Goal: Navigation & Orientation: Find specific page/section

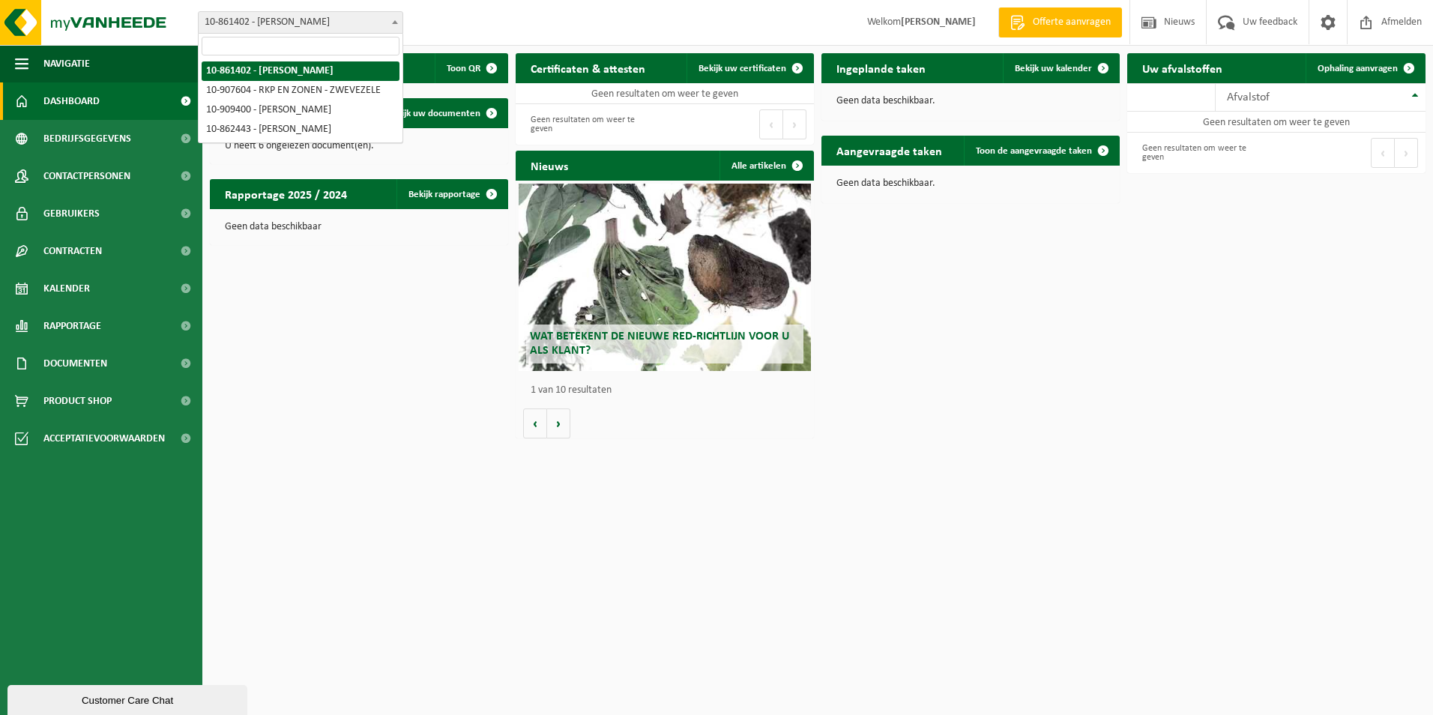
click at [286, 13] on span "10-861402 - [PERSON_NAME]" at bounding box center [301, 22] width 204 height 21
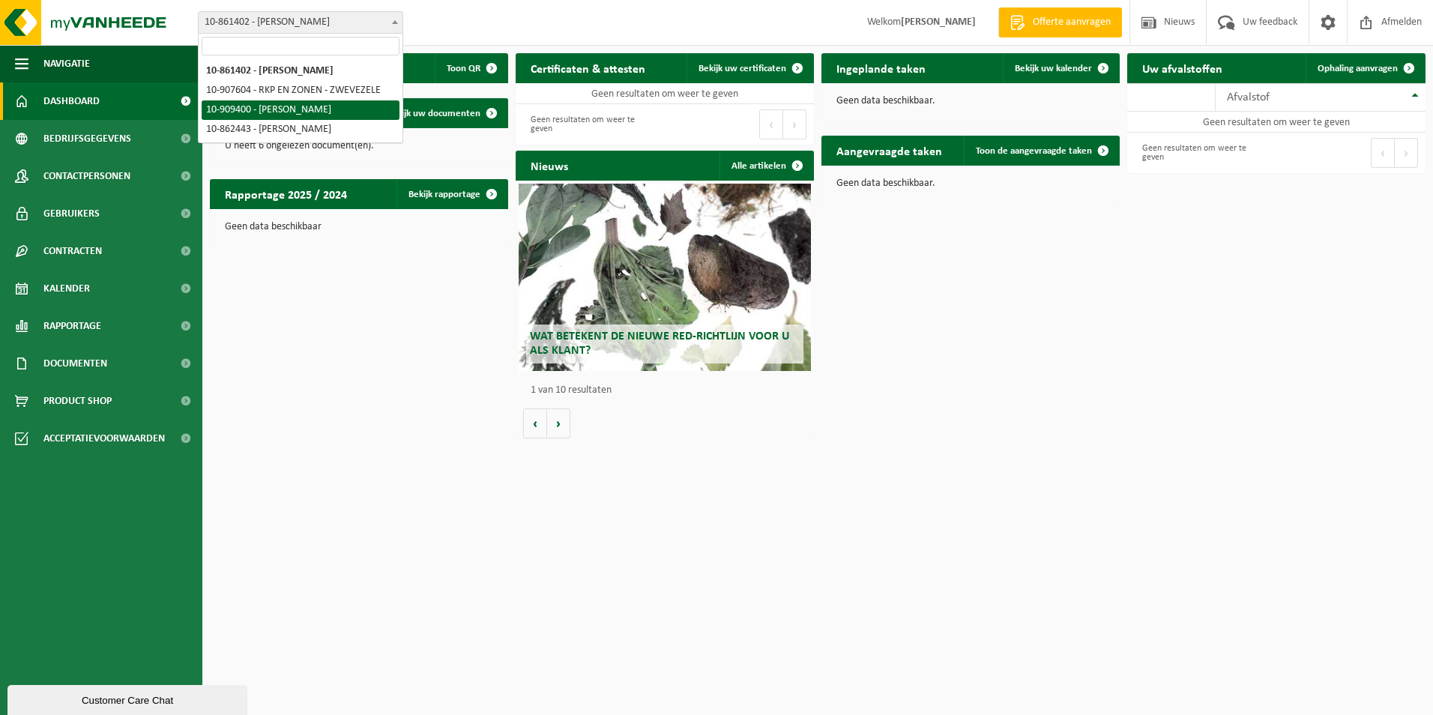
select select "124052"
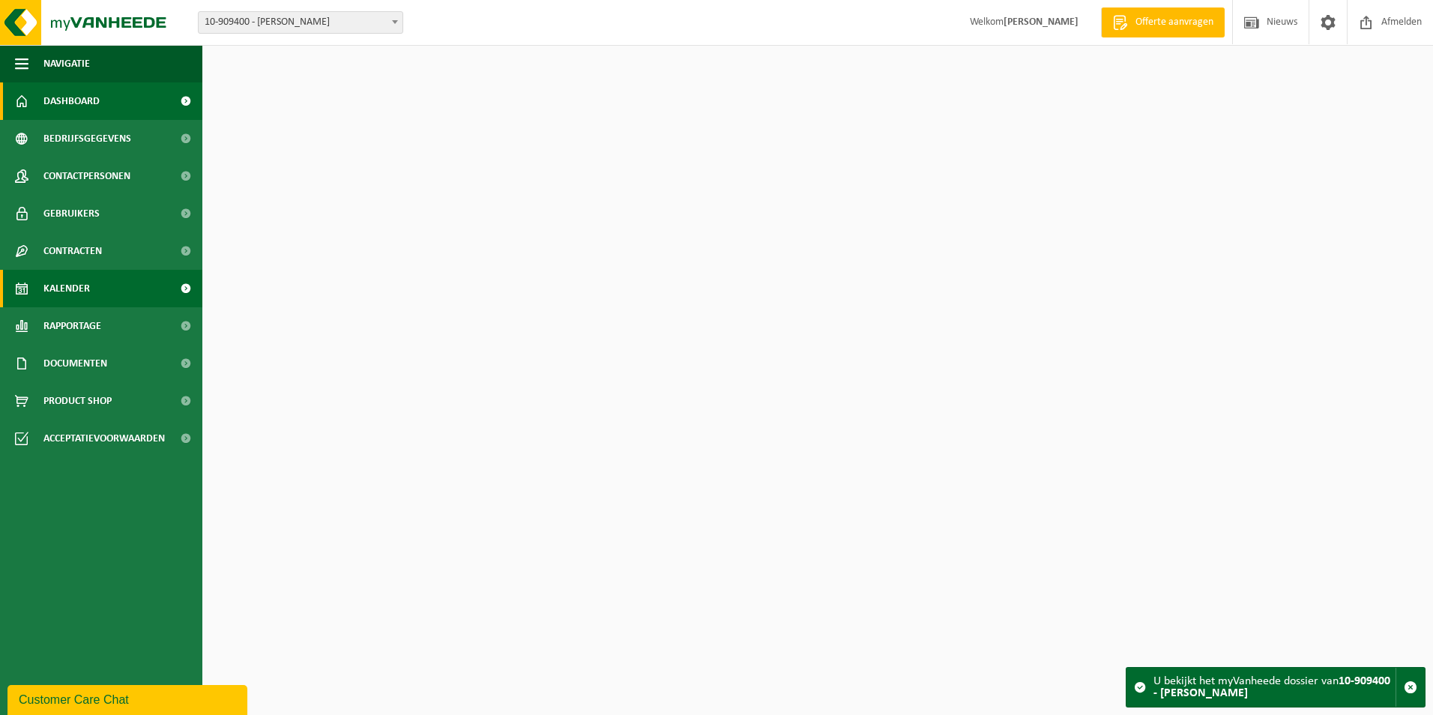
click at [142, 291] on link "Kalender" at bounding box center [101, 288] width 202 height 37
